Goal: Find contact information: Find contact information

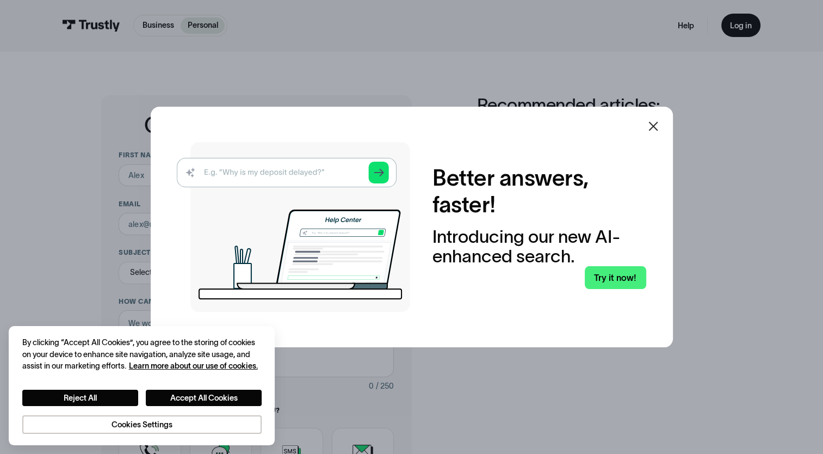
click at [655, 127] on icon at bounding box center [653, 125] width 9 height 9
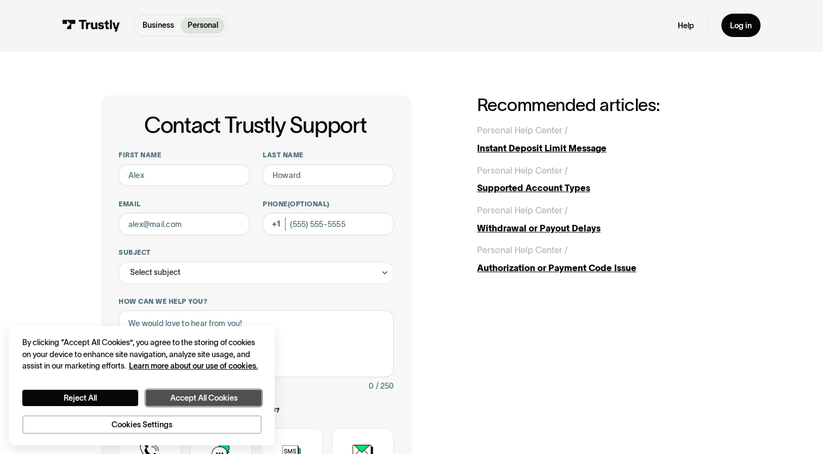
click at [194, 402] on button "Accept All Cookies" at bounding box center [204, 398] width 116 height 17
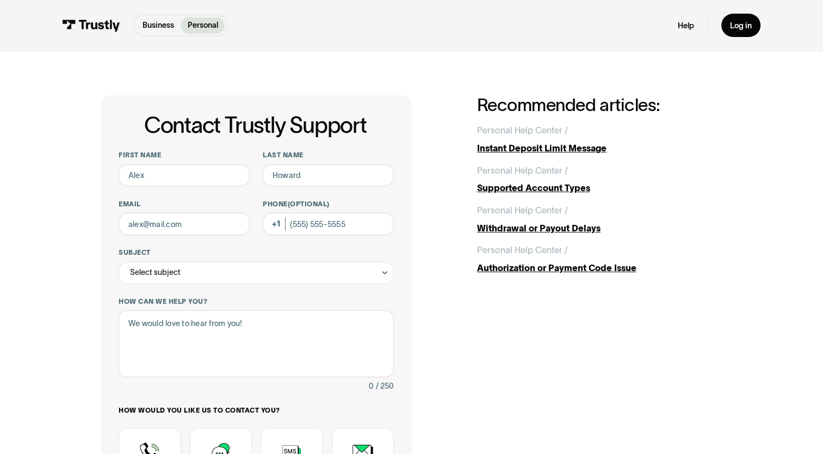
scroll to position [2, 0]
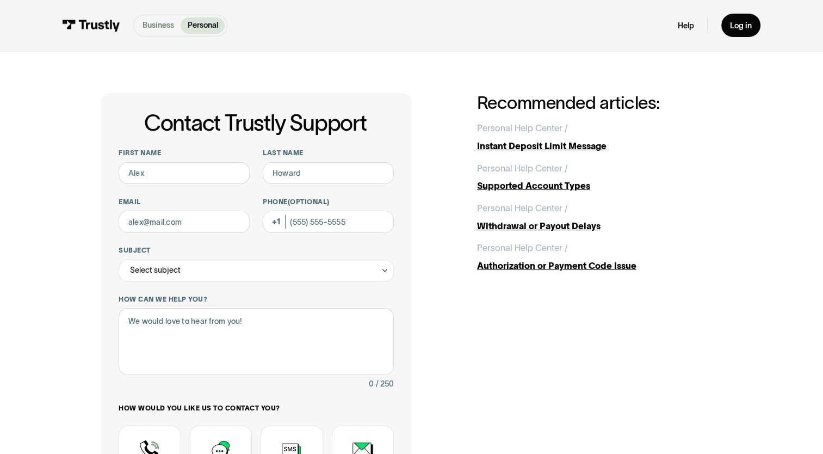
click at [151, 24] on p "Business" at bounding box center [159, 25] width 32 height 11
